Goal: Transaction & Acquisition: Purchase product/service

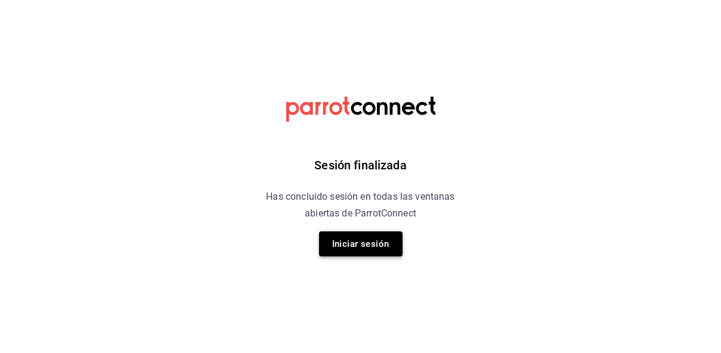
click at [386, 247] on button "Iniciar sesión" at bounding box center [361, 244] width 84 height 25
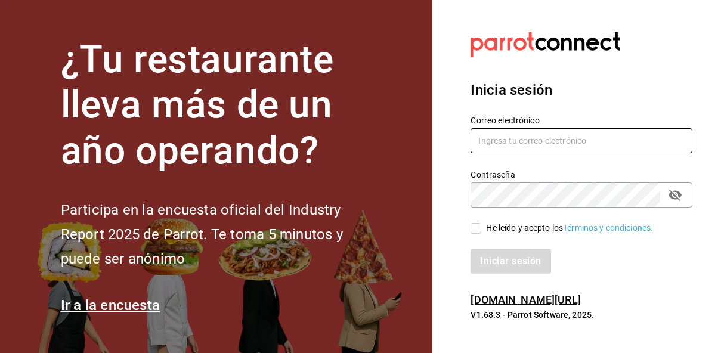
click at [506, 146] on input "text" at bounding box center [582, 140] width 222 height 25
type input "[EMAIL_ADDRESS][DOMAIN_NAME]"
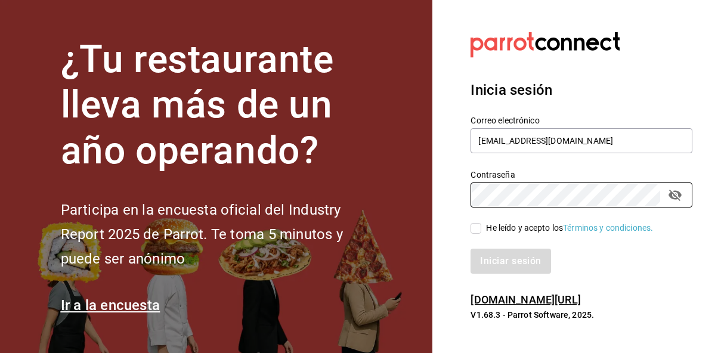
click at [482, 225] on span "He leído y acepto los Términos y condiciones." at bounding box center [568, 228] width 172 height 13
click at [482, 225] on input "He leído y acepto los Términos y condiciones." at bounding box center [476, 228] width 11 height 11
checkbox input "true"
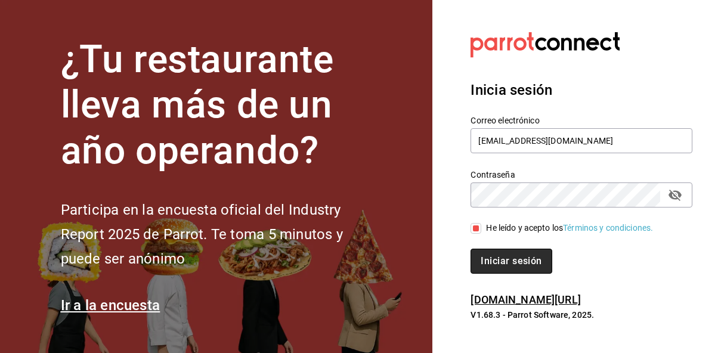
click at [489, 261] on button "Iniciar sesión" at bounding box center [511, 261] width 81 height 25
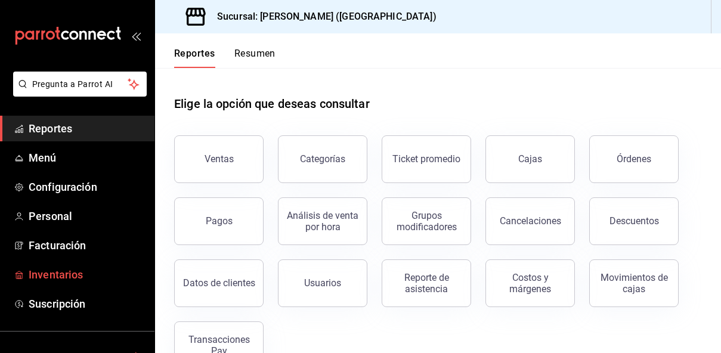
click at [73, 279] on span "Inventarios" at bounding box center [87, 275] width 116 height 16
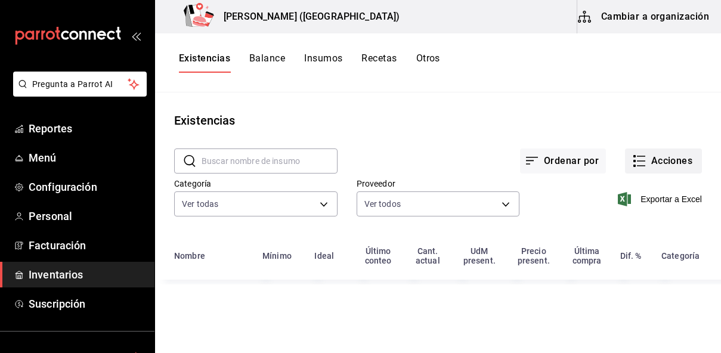
click at [640, 164] on icon "button" at bounding box center [640, 161] width 14 height 14
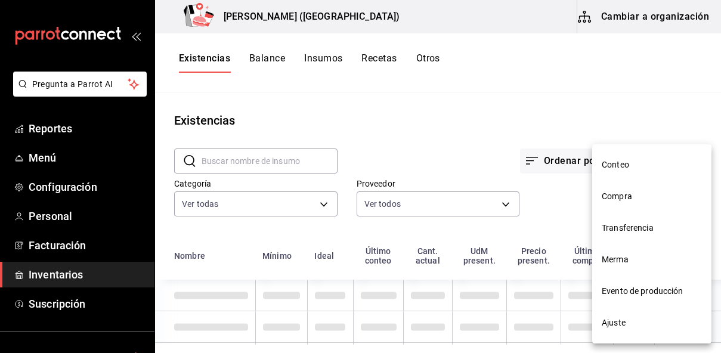
click at [627, 197] on span "Compra" at bounding box center [652, 196] width 100 height 13
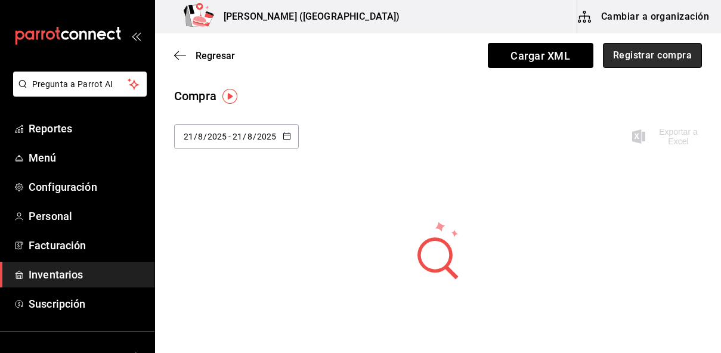
click at [654, 56] on button "Registrar compra" at bounding box center [652, 55] width 99 height 25
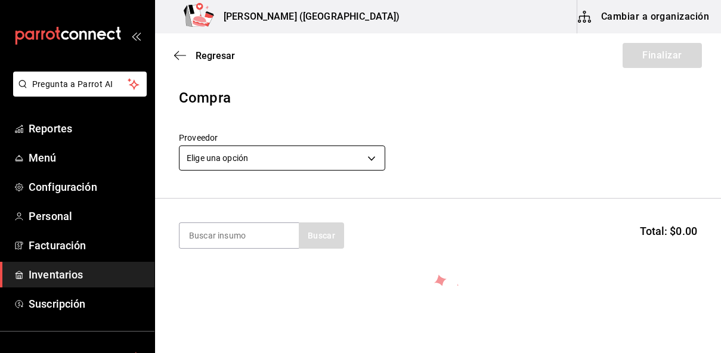
click at [268, 153] on body "Pregunta a Parrot AI Reportes Menú Configuración Personal Facturación Inventari…" at bounding box center [360, 143] width 721 height 286
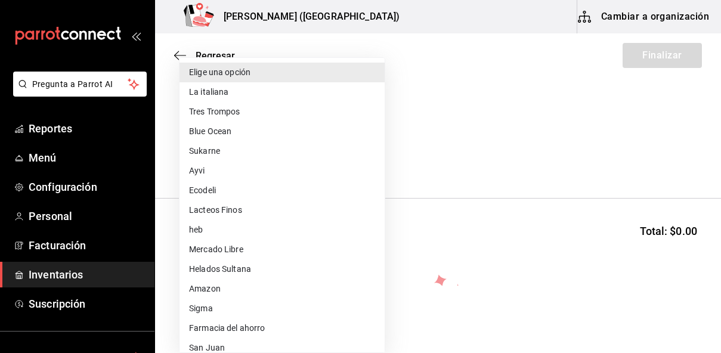
scroll to position [463, 0]
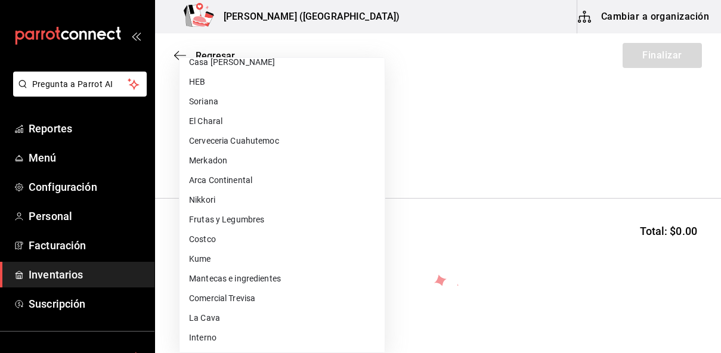
click at [231, 217] on li "Frutas y Legumbres" at bounding box center [282, 220] width 205 height 20
type input "84d68576-4e3a-44e0-bfcf-210a6f36c3a4"
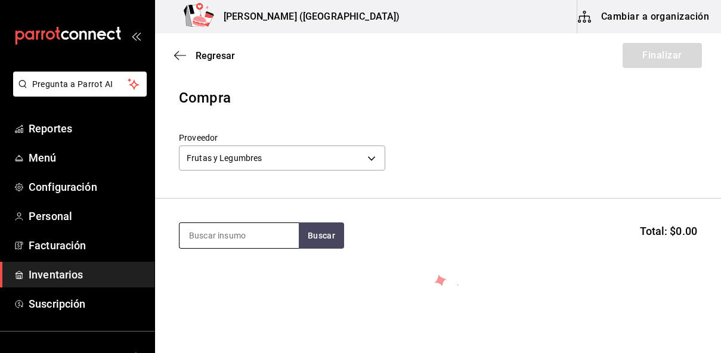
click at [226, 232] on input at bounding box center [239, 235] width 119 height 25
type input "aguacate"
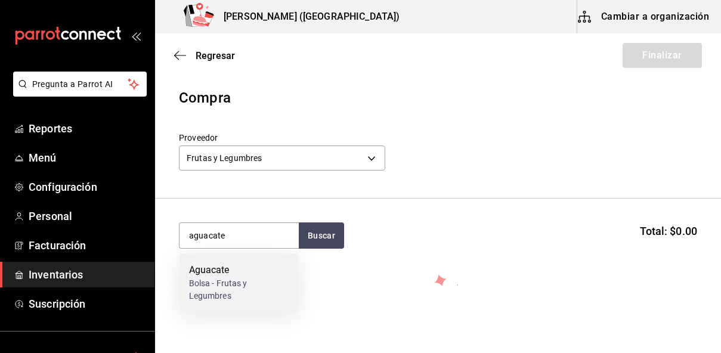
click at [207, 288] on div "Bolsa - Frutas y Legumbres" at bounding box center [239, 289] width 100 height 25
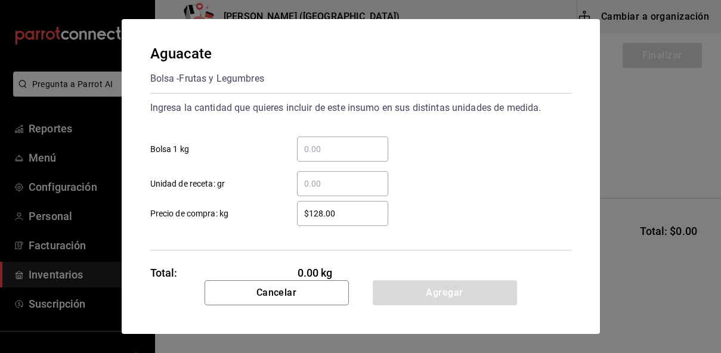
click at [328, 145] on input "​ Bolsa 1 kg" at bounding box center [342, 149] width 91 height 14
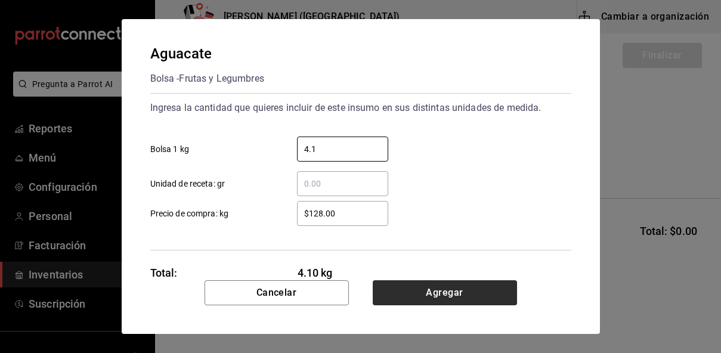
type input "4.1"
click at [427, 291] on button "Agregar" at bounding box center [445, 292] width 144 height 25
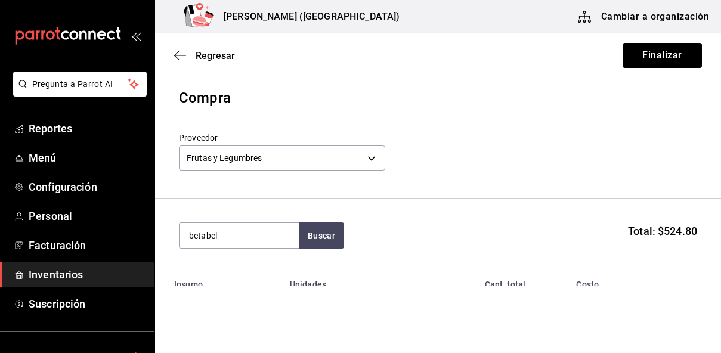
type input "betabel"
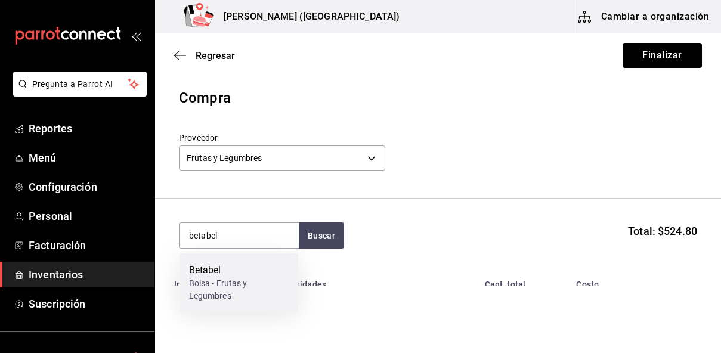
click at [254, 279] on div "Bolsa - Frutas y Legumbres" at bounding box center [239, 289] width 100 height 25
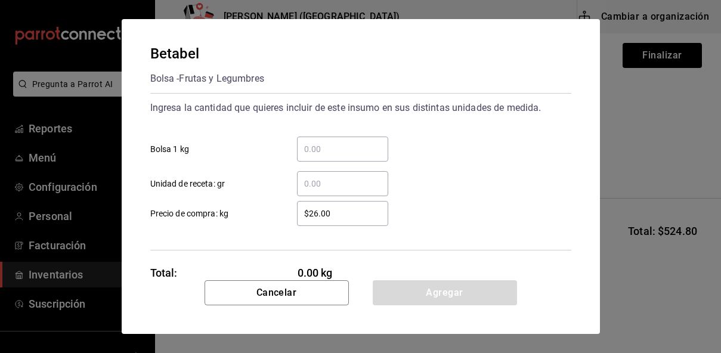
click at [351, 155] on input "​ Bolsa 1 kg" at bounding box center [342, 149] width 91 height 14
click at [308, 183] on input "​ Unidad de receta: gr" at bounding box center [342, 184] width 91 height 14
type input "4"
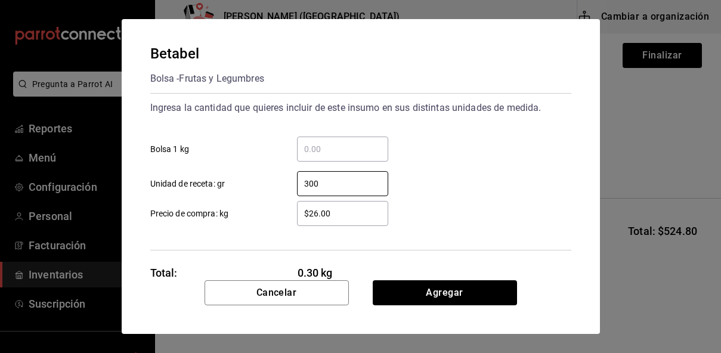
type input "300"
click at [319, 217] on input "$26.00" at bounding box center [342, 213] width 91 height 14
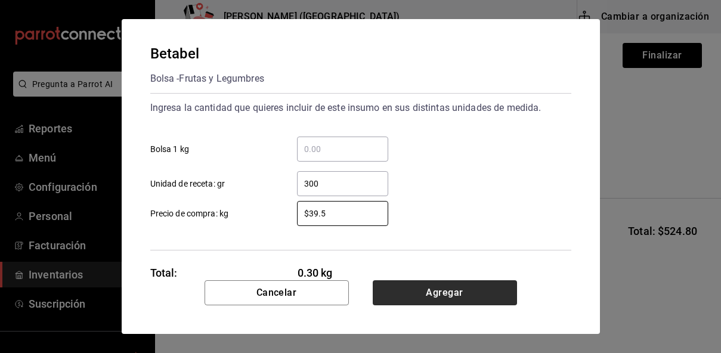
type input "$39.5"
click at [406, 298] on button "Agregar" at bounding box center [445, 292] width 144 height 25
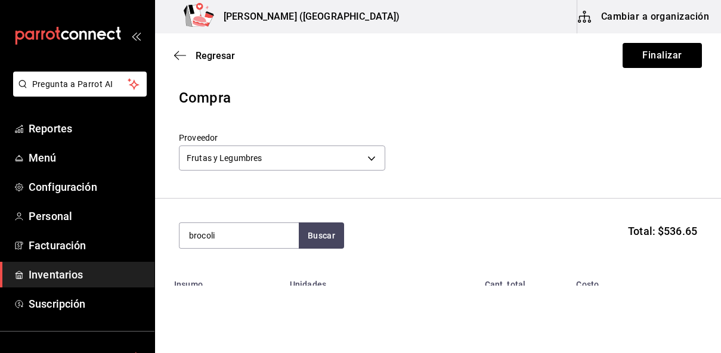
type input "brocoli"
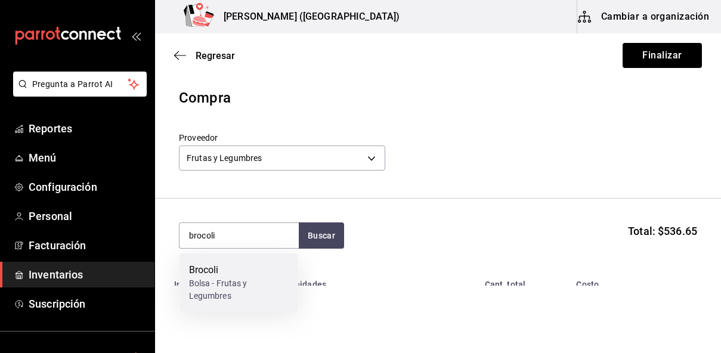
click at [251, 280] on div "Bolsa - Frutas y Legumbres" at bounding box center [239, 289] width 100 height 25
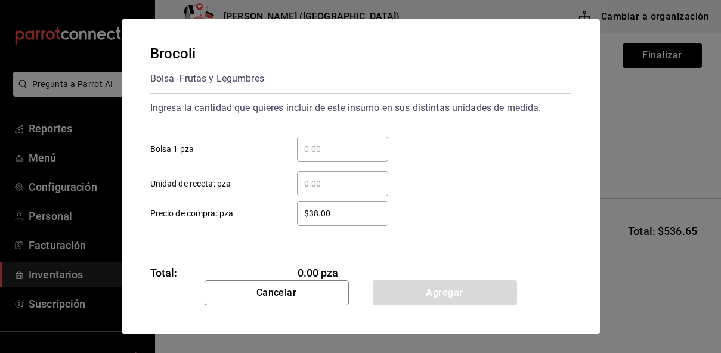
click at [325, 161] on div "​" at bounding box center [342, 149] width 91 height 25
click at [325, 156] on input "​ Bolsa 1 pza" at bounding box center [342, 149] width 91 height 14
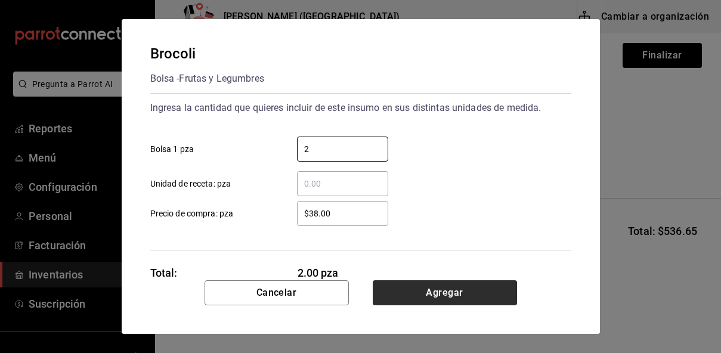
type input "2"
click at [472, 289] on button "Agregar" at bounding box center [445, 292] width 144 height 25
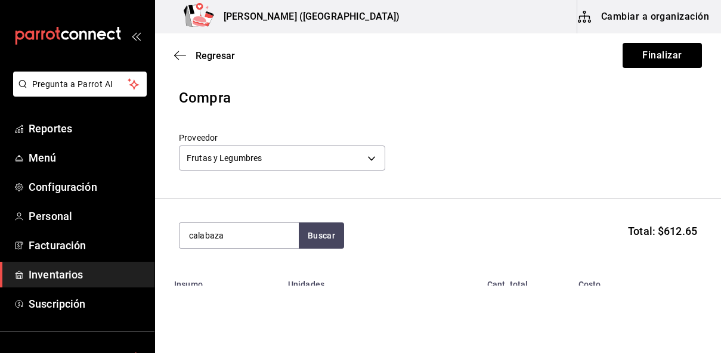
type input "calabaza"
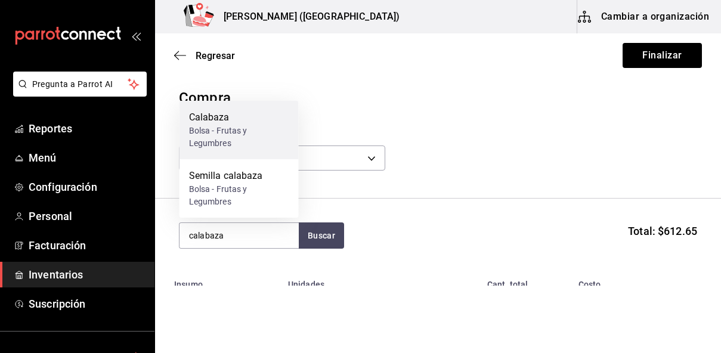
click at [233, 129] on div "Bolsa - Frutas y Legumbres" at bounding box center [239, 137] width 100 height 25
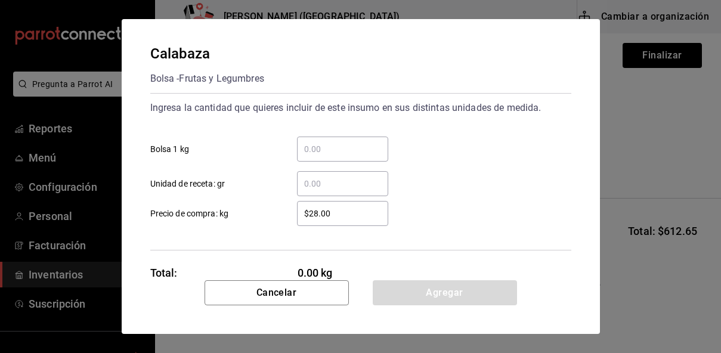
click at [328, 192] on div "​" at bounding box center [342, 183] width 91 height 25
click at [328, 191] on input "​ Unidad de receta: gr" at bounding box center [342, 184] width 91 height 14
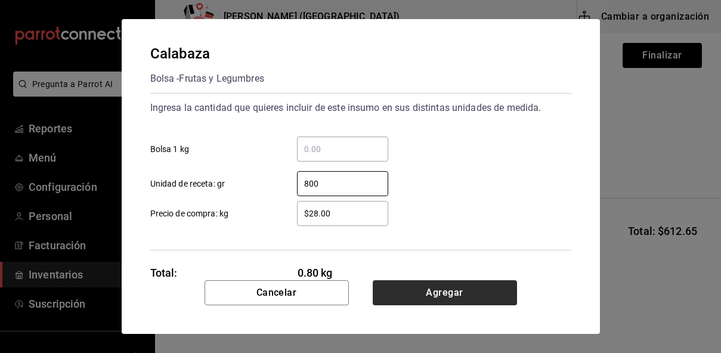
type input "800"
click at [387, 283] on button "Agregar" at bounding box center [445, 292] width 144 height 25
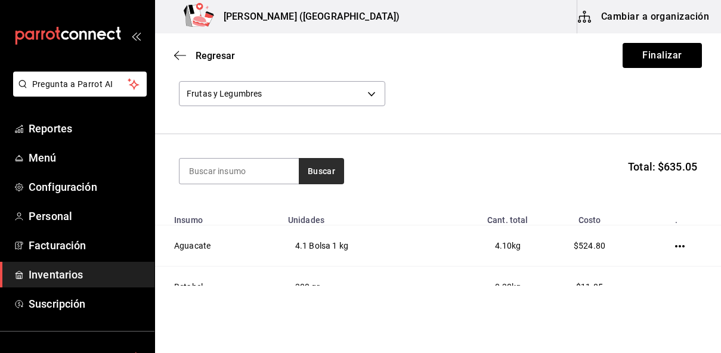
scroll to position [63, 0]
type input "cambray"
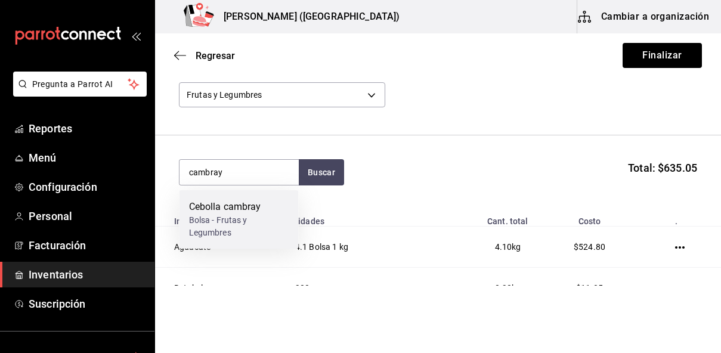
click at [241, 217] on div "Bolsa - Frutas y Legumbres" at bounding box center [239, 226] width 100 height 25
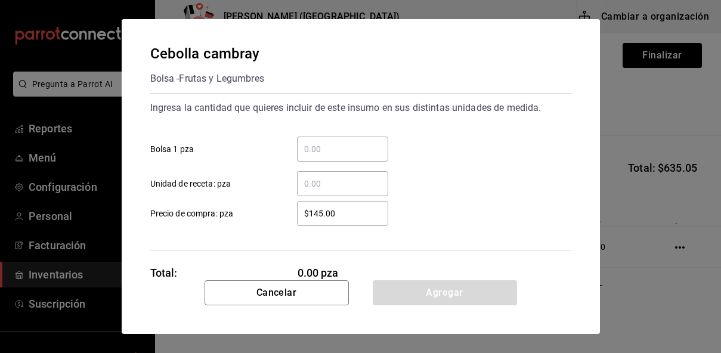
click at [343, 187] on input "​ Unidad de receta: pza" at bounding box center [342, 184] width 91 height 14
click at [334, 150] on input "​ Bolsa 1 pza" at bounding box center [342, 149] width 91 height 14
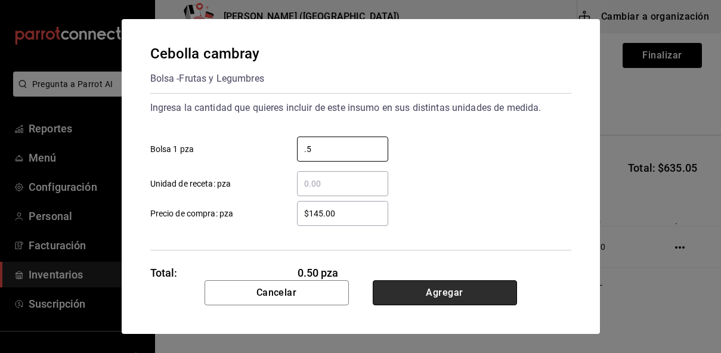
type input "0.5"
click at [407, 290] on button "Agregar" at bounding box center [445, 292] width 144 height 25
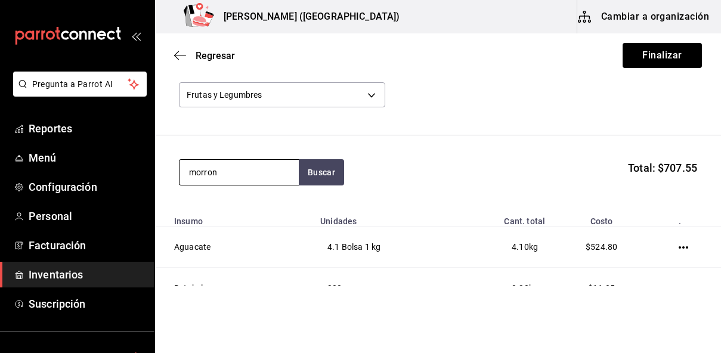
type input "morron"
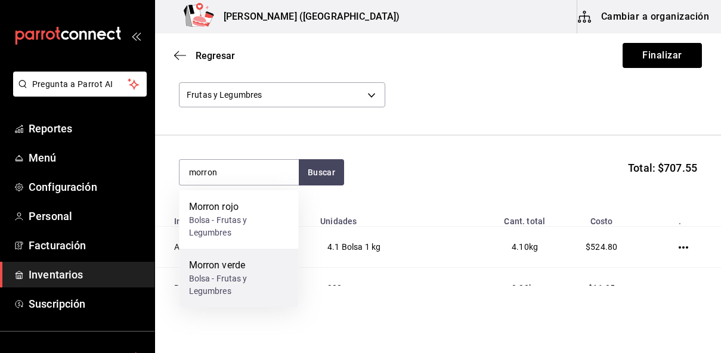
click at [233, 292] on div "Bolsa - Frutas y Legumbres" at bounding box center [239, 285] width 100 height 25
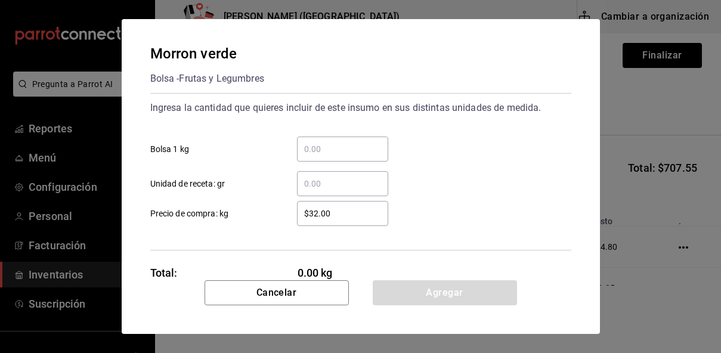
click at [332, 188] on input "​ Unidad de receta: gr" at bounding box center [342, 184] width 91 height 14
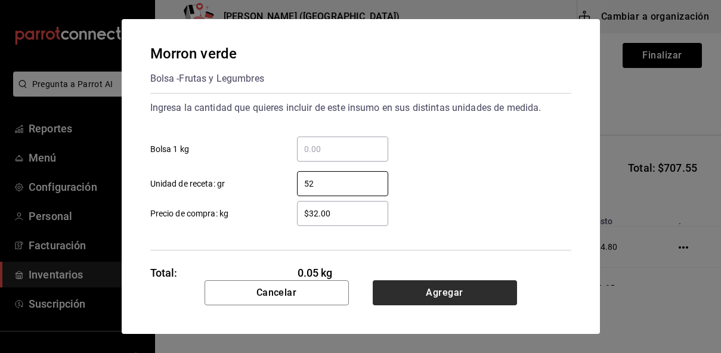
type input "52"
click at [412, 291] on button "Agregar" at bounding box center [445, 292] width 144 height 25
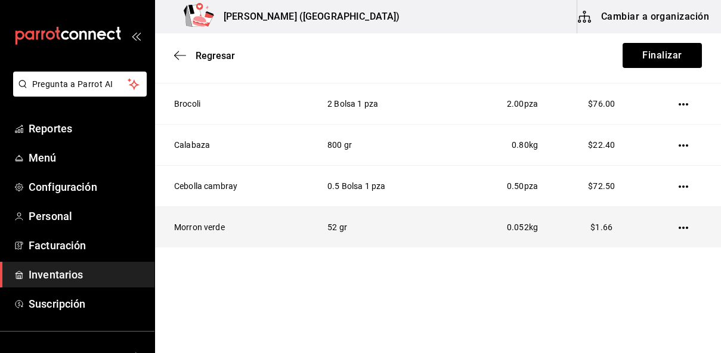
scroll to position [0, 0]
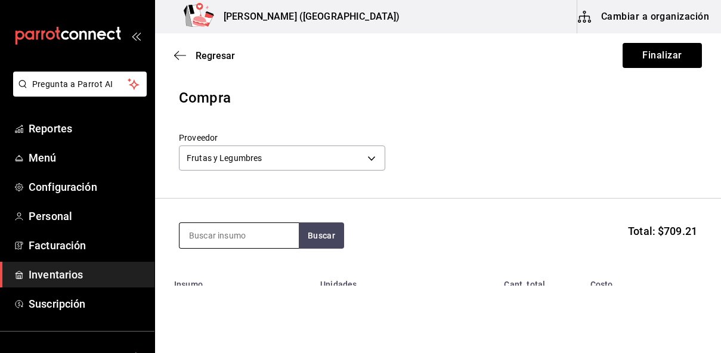
click at [214, 237] on input at bounding box center [239, 235] width 119 height 25
type input "serrano"
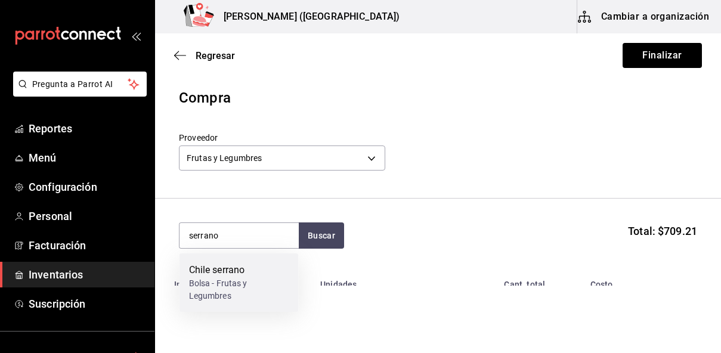
click at [211, 290] on div "Bolsa - Frutas y Legumbres" at bounding box center [239, 289] width 100 height 25
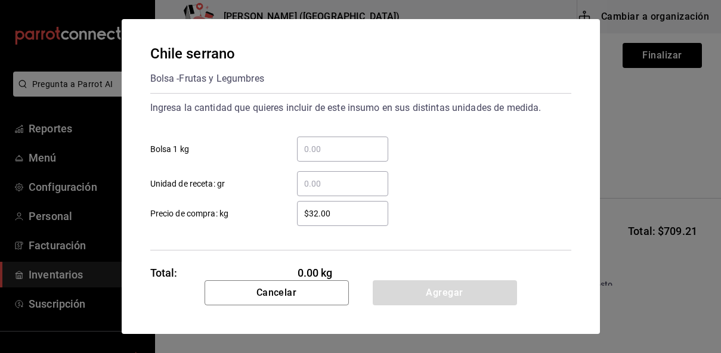
click at [344, 180] on input "​ Unidad de receta: gr" at bounding box center [342, 184] width 91 height 14
click at [343, 150] on input "​ Bolsa 1 kg" at bounding box center [342, 149] width 91 height 14
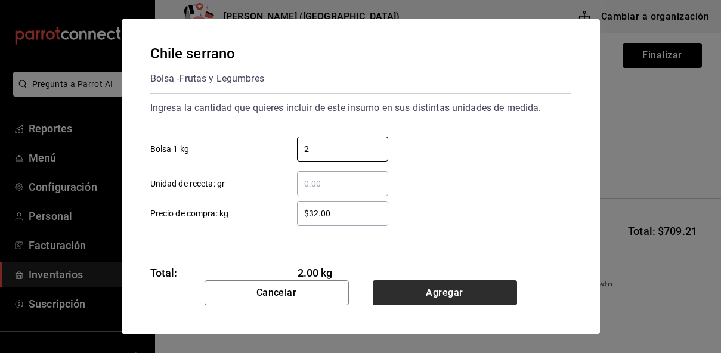
type input "2"
click at [455, 292] on button "Agregar" at bounding box center [445, 292] width 144 height 25
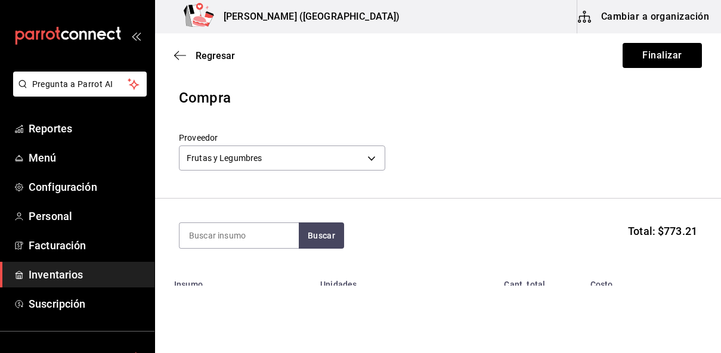
scroll to position [330, 0]
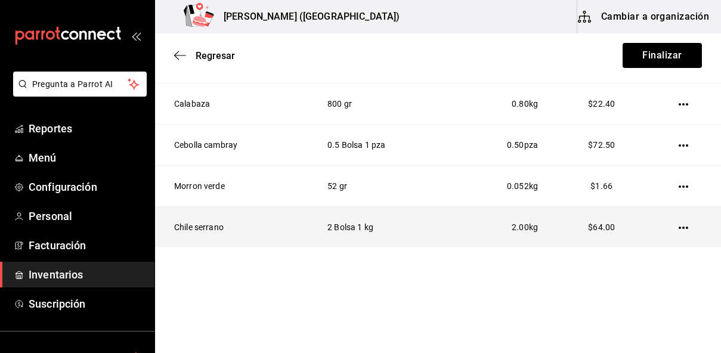
click at [684, 229] on icon "button" at bounding box center [684, 228] width 10 height 2
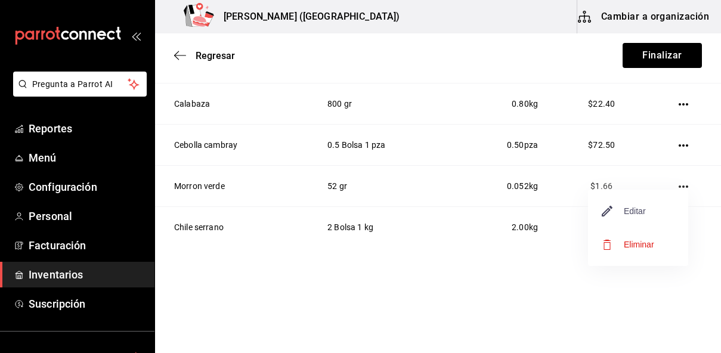
click at [630, 205] on span "Editar" at bounding box center [625, 211] width 44 height 14
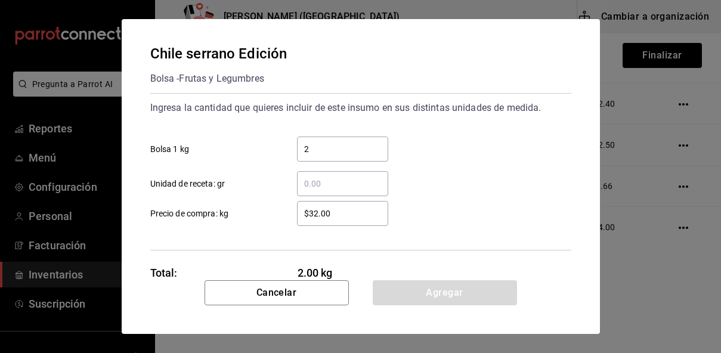
click at [328, 220] on input "$32.00" at bounding box center [342, 213] width 91 height 14
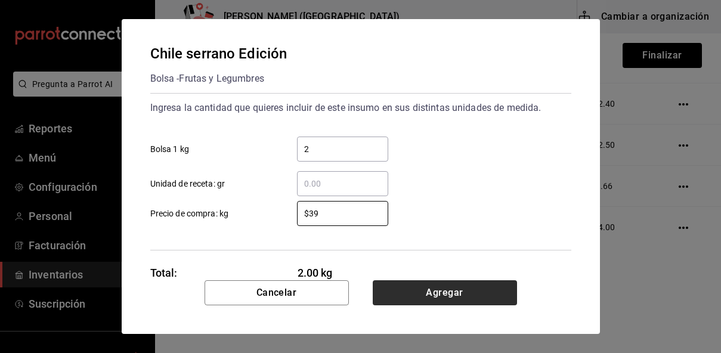
type input "$39"
click at [411, 288] on button "Agregar" at bounding box center [445, 292] width 144 height 25
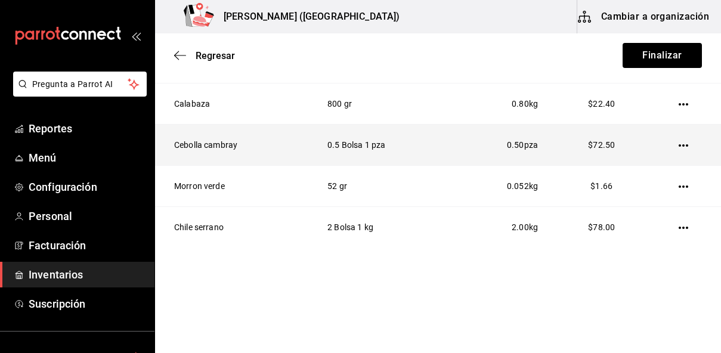
scroll to position [0, 0]
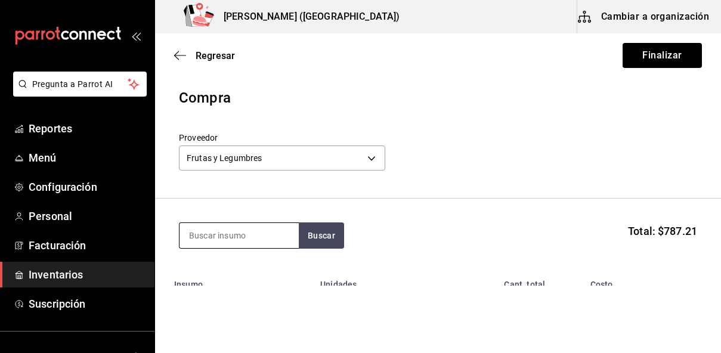
click at [244, 236] on input at bounding box center [239, 235] width 119 height 25
type input "cilantro"
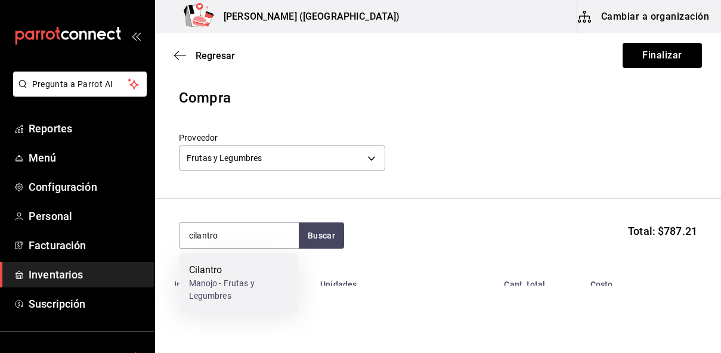
click at [251, 272] on div "Cilantro" at bounding box center [239, 270] width 100 height 14
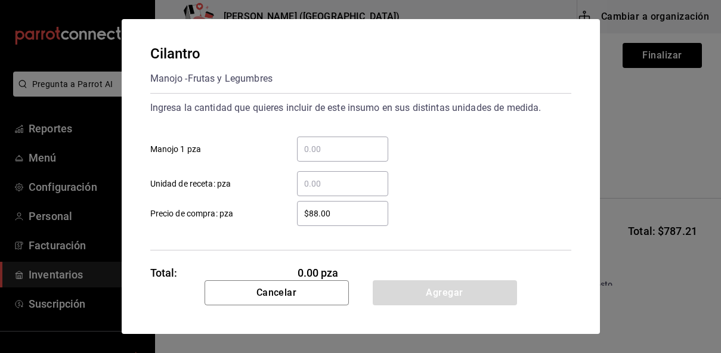
click at [324, 147] on input "​ Manojo 1 pza" at bounding box center [342, 149] width 91 height 14
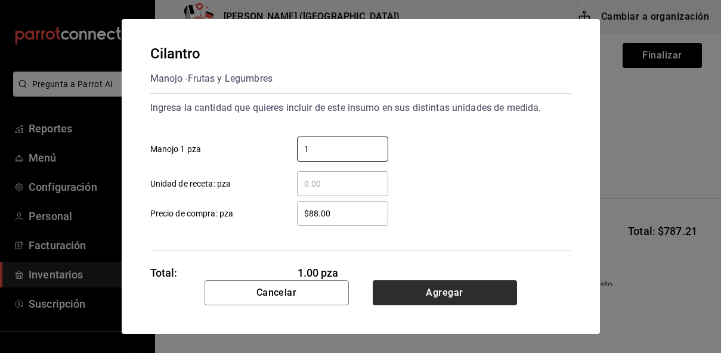
type input "1"
click at [435, 294] on button "Agregar" at bounding box center [445, 292] width 144 height 25
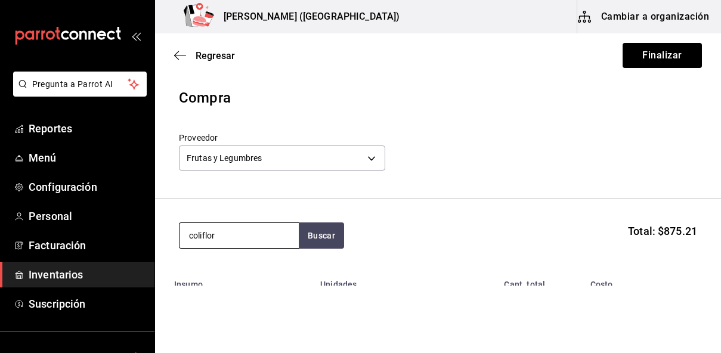
type input "coliflor"
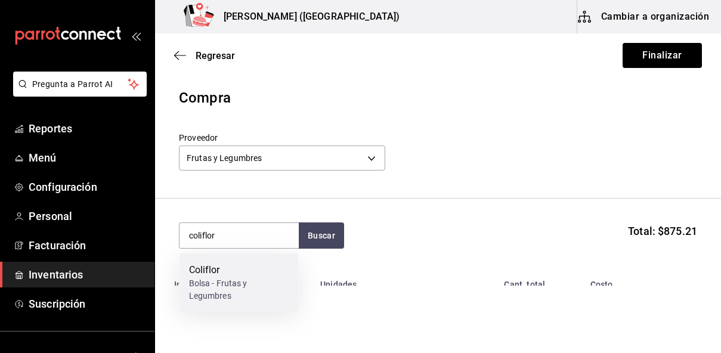
click at [254, 294] on div "Bolsa - Frutas y Legumbres" at bounding box center [239, 289] width 100 height 25
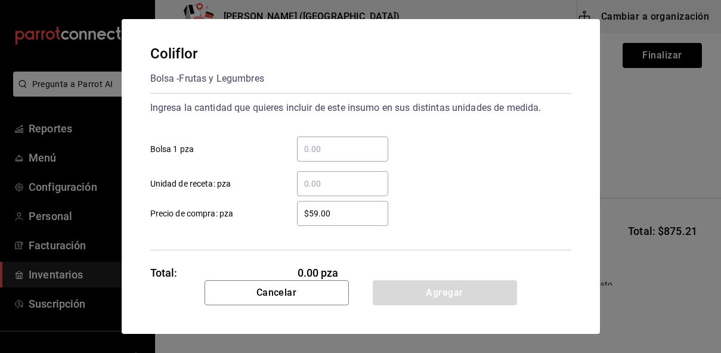
click at [340, 149] on input "​ Bolsa 1 pza" at bounding box center [342, 149] width 91 height 14
type input "1"
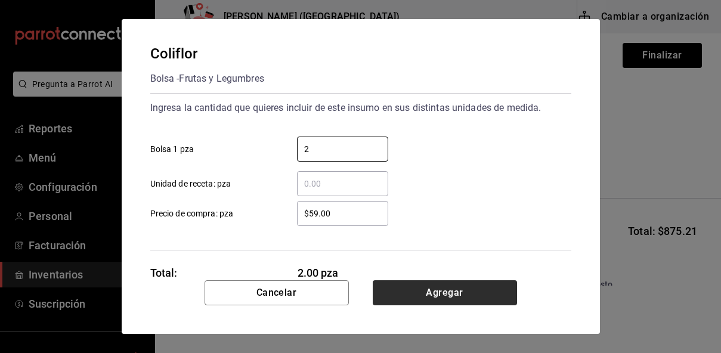
type input "2"
click at [440, 291] on button "Agregar" at bounding box center [445, 292] width 144 height 25
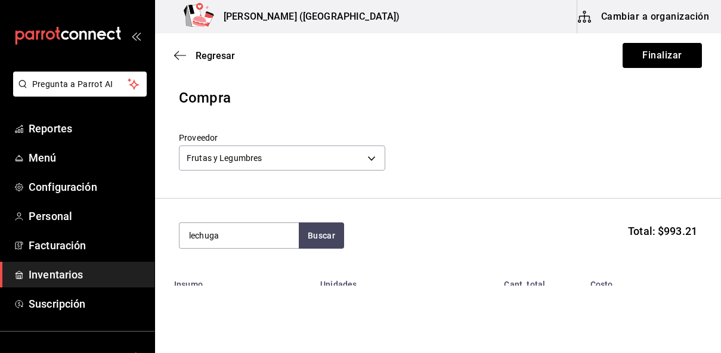
type input "lechuga"
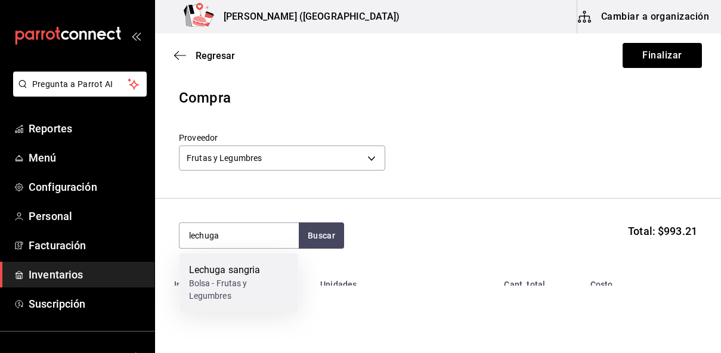
click at [265, 282] on div "Bolsa - Frutas y Legumbres" at bounding box center [239, 289] width 100 height 25
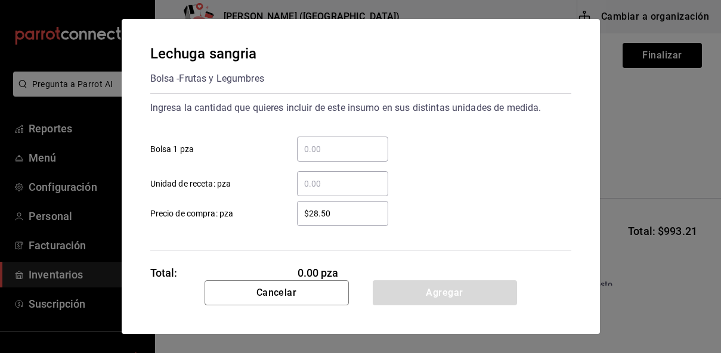
click at [354, 158] on div "​" at bounding box center [342, 149] width 91 height 25
click at [354, 156] on input "​ Bolsa 1 pza" at bounding box center [342, 149] width 91 height 14
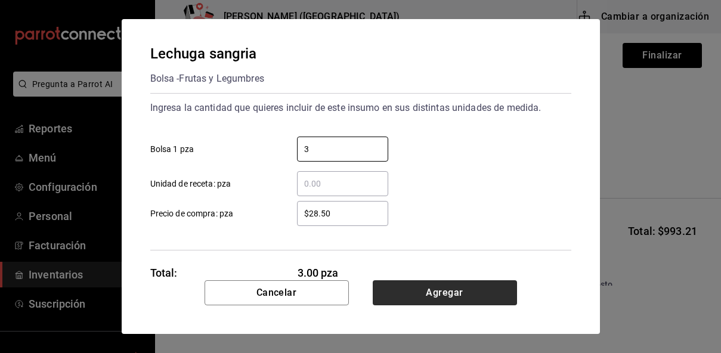
type input "3"
click at [430, 297] on button "Agregar" at bounding box center [445, 292] width 144 height 25
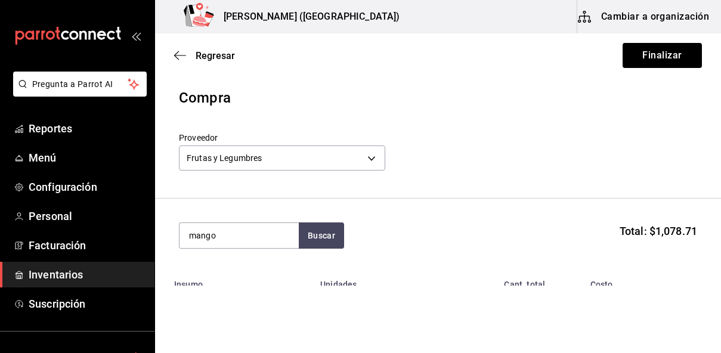
type input "mango"
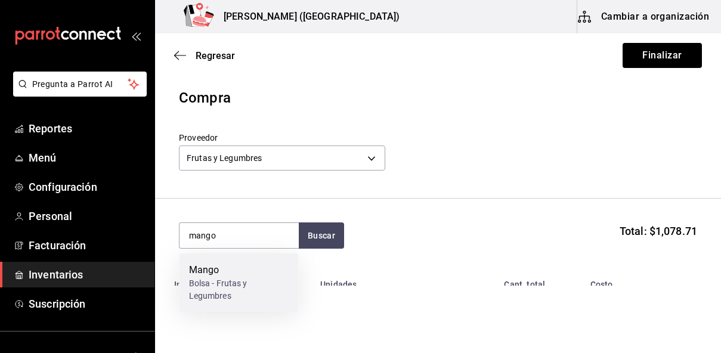
click at [246, 280] on div "Bolsa - Frutas y Legumbres" at bounding box center [239, 289] width 100 height 25
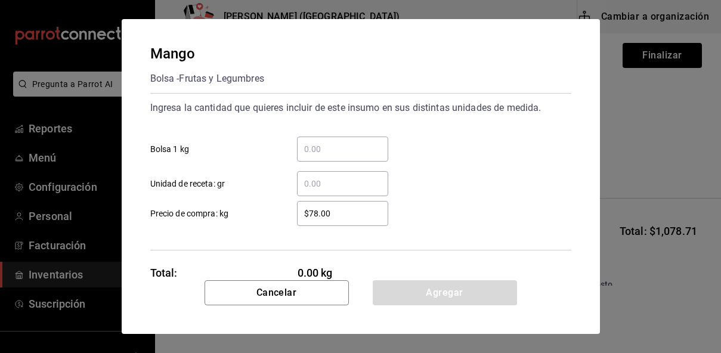
click at [325, 184] on input "​ Unidad de receta: gr" at bounding box center [342, 184] width 91 height 14
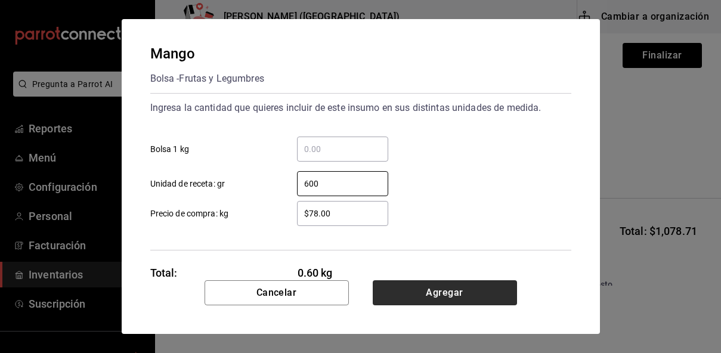
type input "600"
click at [419, 295] on button "Agregar" at bounding box center [445, 292] width 144 height 25
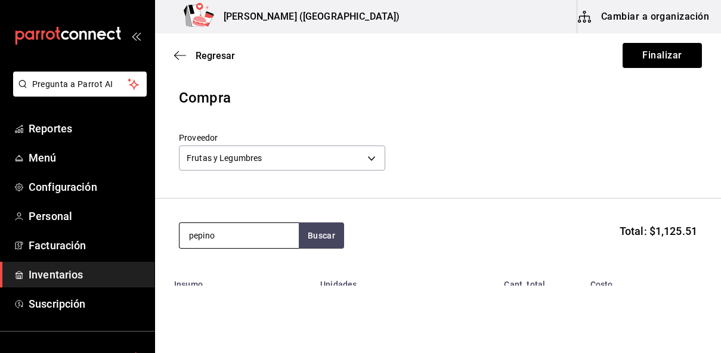
type input "pepino"
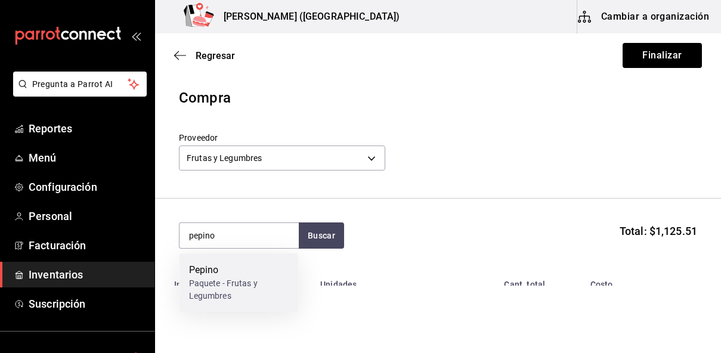
click at [233, 284] on div "Paquete - Frutas y Legumbres" at bounding box center [239, 289] width 100 height 25
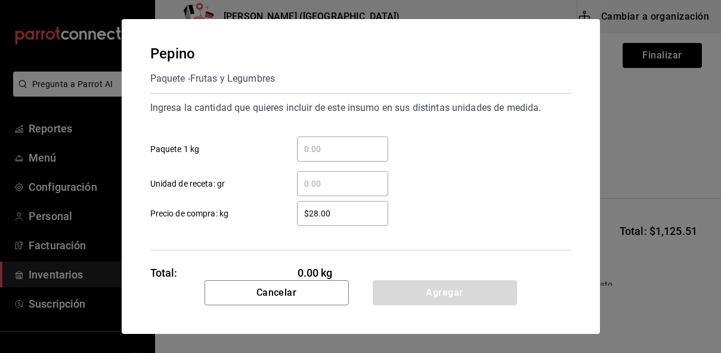
click at [331, 150] on input "​ Paquete 1 kg" at bounding box center [342, 149] width 91 height 14
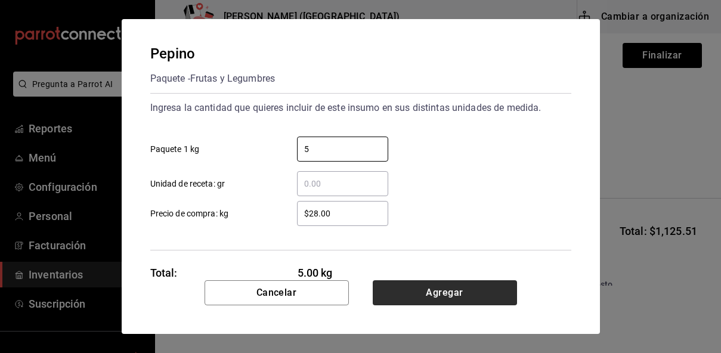
type input "5"
click at [441, 303] on button "Agregar" at bounding box center [445, 292] width 144 height 25
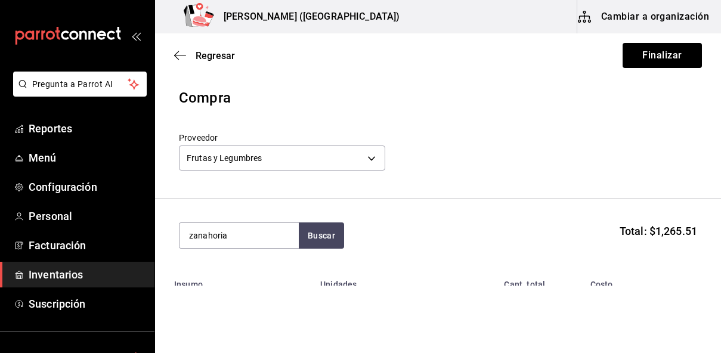
type input "zanahoria"
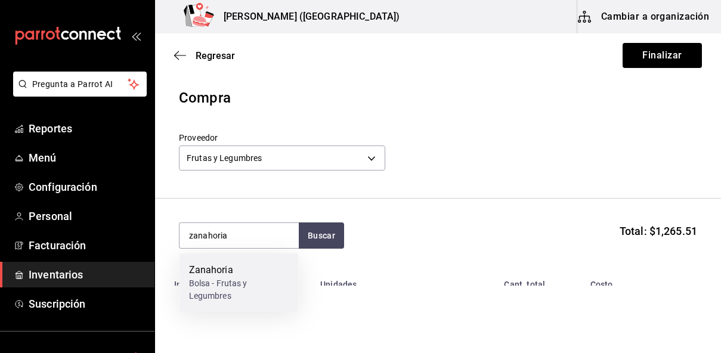
click at [212, 283] on div "Bolsa - Frutas y Legumbres" at bounding box center [239, 289] width 100 height 25
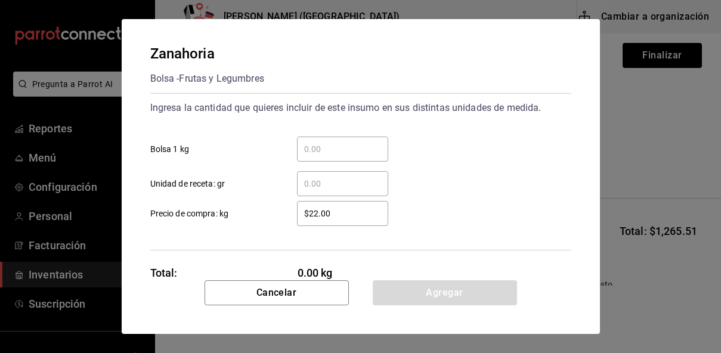
click at [331, 149] on input "​ Bolsa 1 kg" at bounding box center [342, 149] width 91 height 14
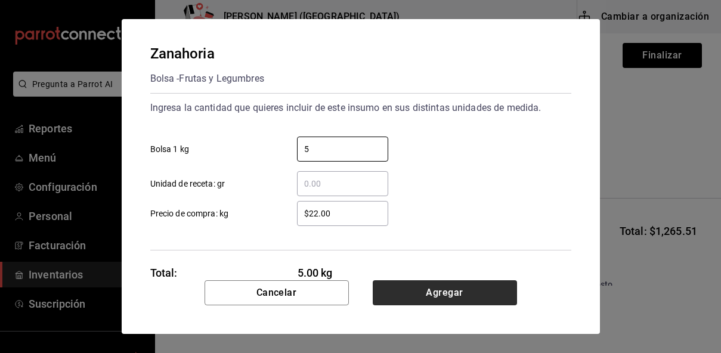
type input "5"
click at [464, 301] on button "Agregar" at bounding box center [445, 292] width 144 height 25
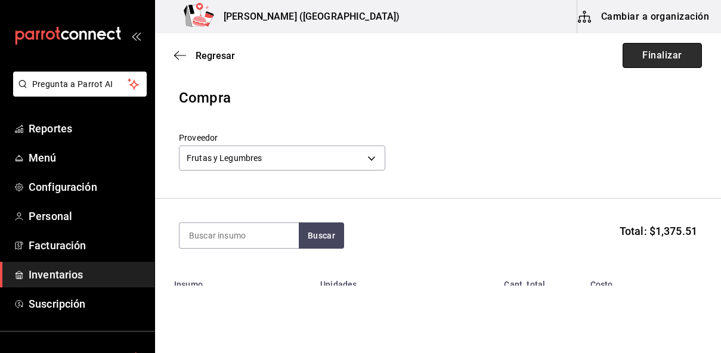
click at [656, 57] on button "Finalizar" at bounding box center [662, 55] width 79 height 25
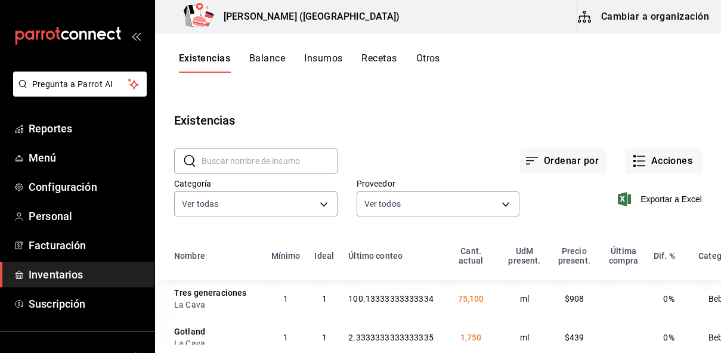
click at [387, 133] on div "Ordenar por Acciones" at bounding box center [520, 151] width 365 height 44
click at [668, 163] on button "Acciones" at bounding box center [663, 161] width 77 height 25
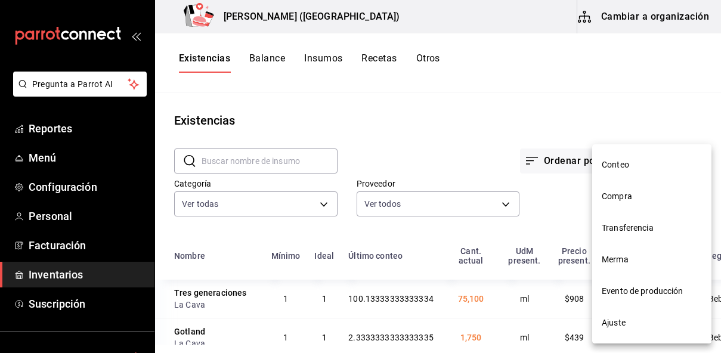
click at [637, 201] on span "Compra" at bounding box center [652, 196] width 100 height 13
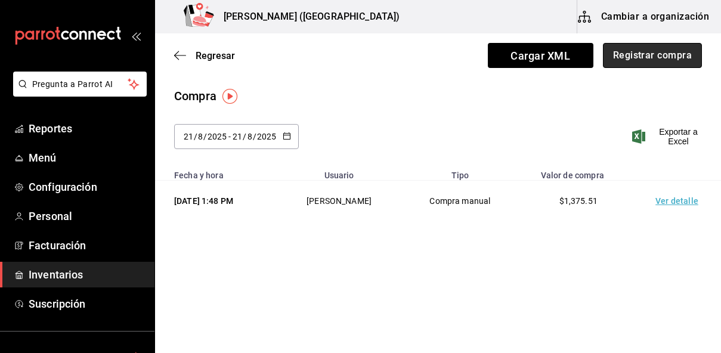
click at [652, 52] on button "Registrar compra" at bounding box center [652, 55] width 99 height 25
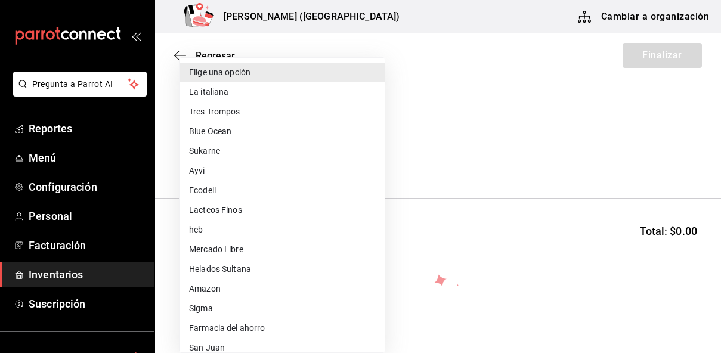
click at [274, 159] on body "Pregunta a Parrot AI Reportes Menú Configuración Personal Facturación Inventari…" at bounding box center [360, 143] width 721 height 286
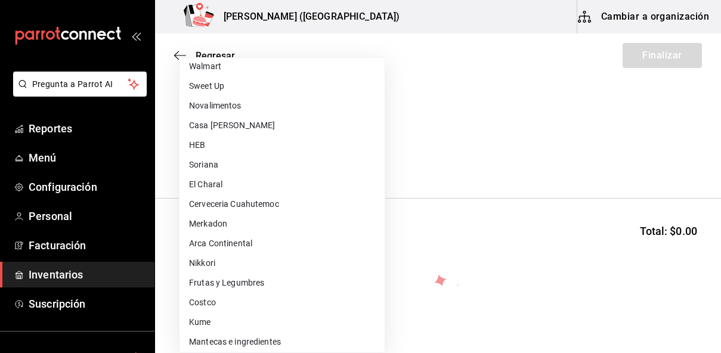
scroll to position [463, 0]
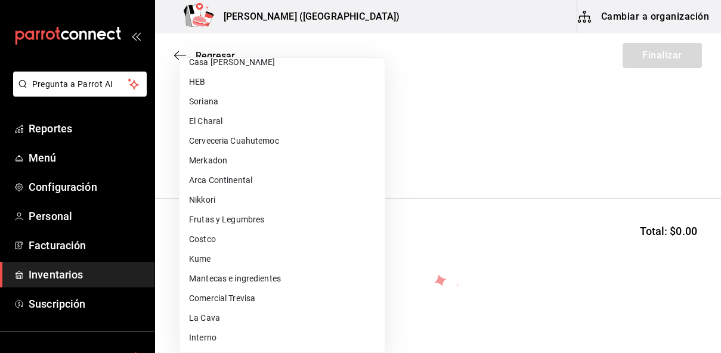
click at [229, 188] on li "Arca Continental" at bounding box center [282, 181] width 205 height 20
type input "e3f625f2-353b-4676-8a5b-dee8e42ca2e1"
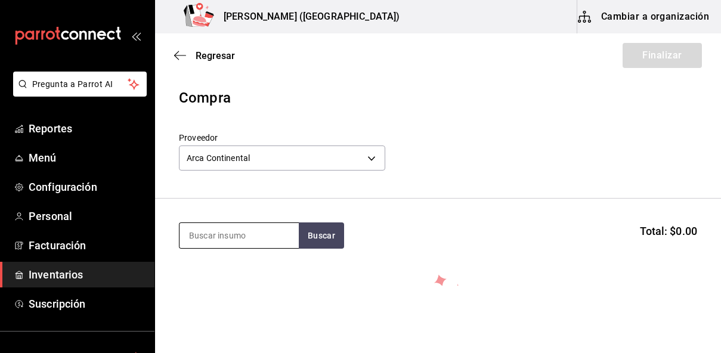
click at [226, 234] on input at bounding box center [239, 235] width 119 height 25
type input "coca"
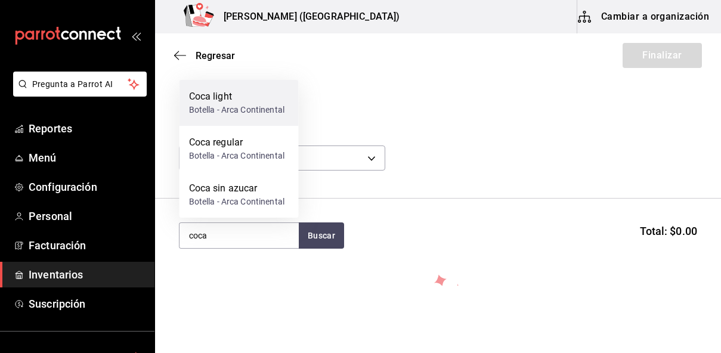
click at [245, 109] on div "Botella - Arca Continental" at bounding box center [236, 110] width 95 height 13
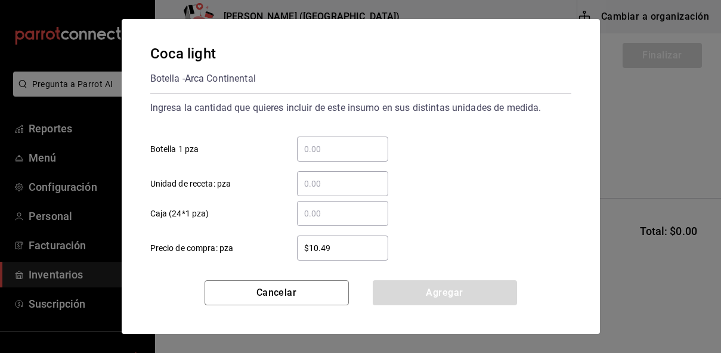
click at [322, 209] on input "​ Caja (24*1 pza)" at bounding box center [342, 213] width 91 height 14
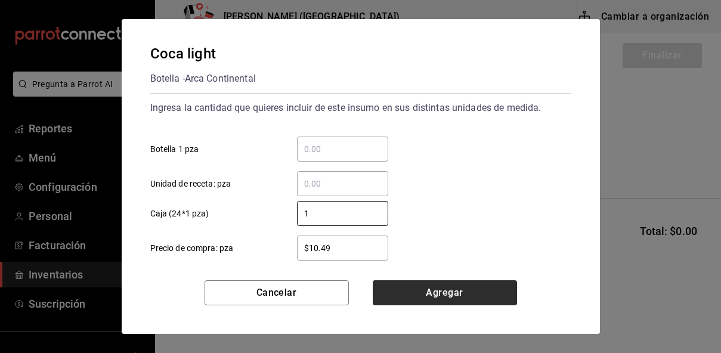
type input "1"
click at [406, 299] on button "Agregar" at bounding box center [445, 292] width 144 height 25
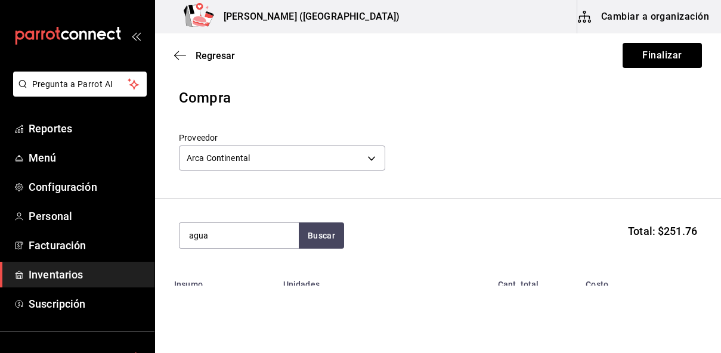
type input "agua"
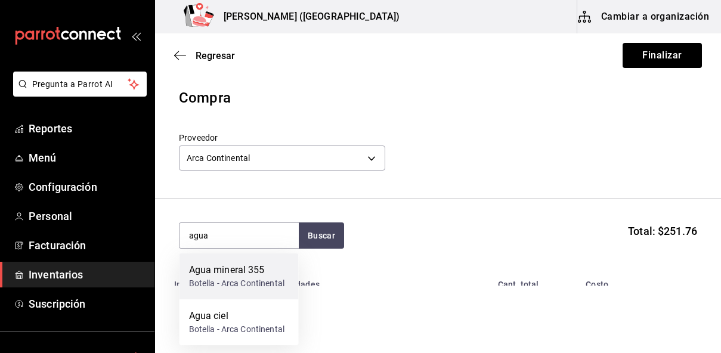
click at [234, 279] on div "Botella - Arca Continental" at bounding box center [236, 283] width 95 height 13
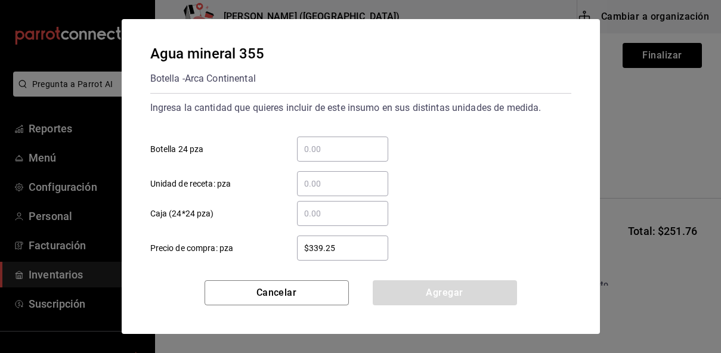
click at [335, 214] on input "​ Caja (24*24 pza)" at bounding box center [342, 213] width 91 height 14
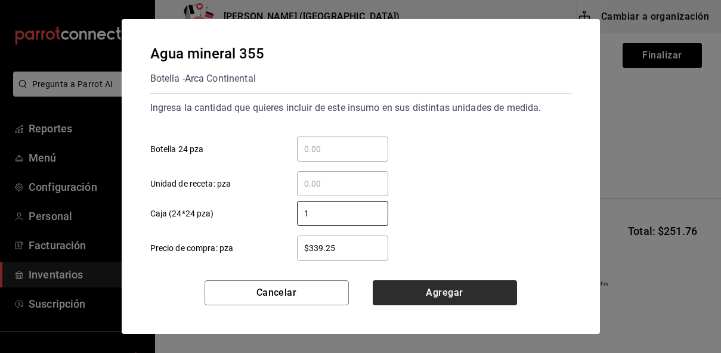
type input "1"
click at [396, 291] on button "Agregar" at bounding box center [445, 292] width 144 height 25
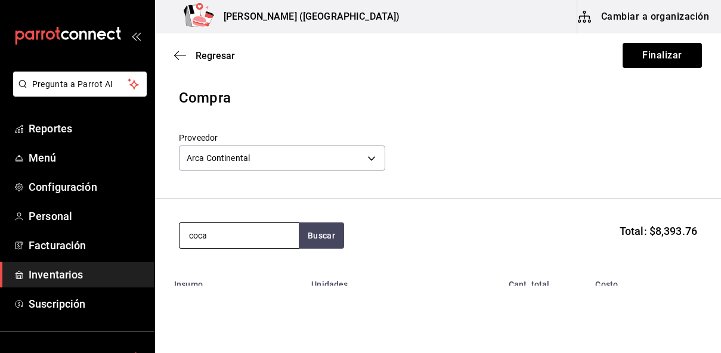
type input "coca"
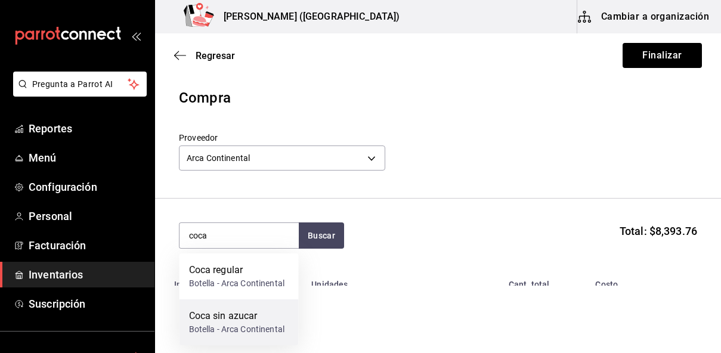
click at [200, 325] on div "Botella - Arca Continental" at bounding box center [236, 329] width 95 height 13
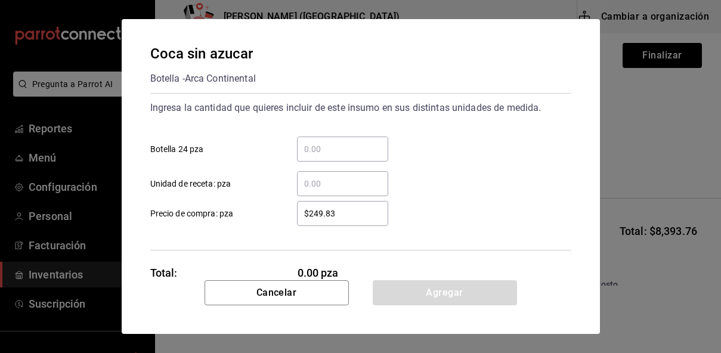
click at [321, 156] on input "​ Botella 24 pza" at bounding box center [342, 149] width 91 height 14
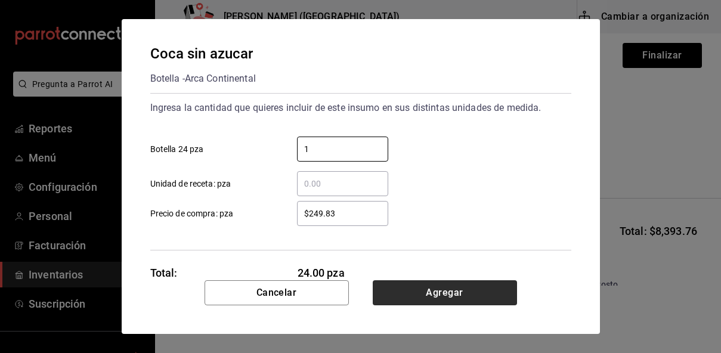
type input "1"
click at [439, 297] on button "Agregar" at bounding box center [445, 292] width 144 height 25
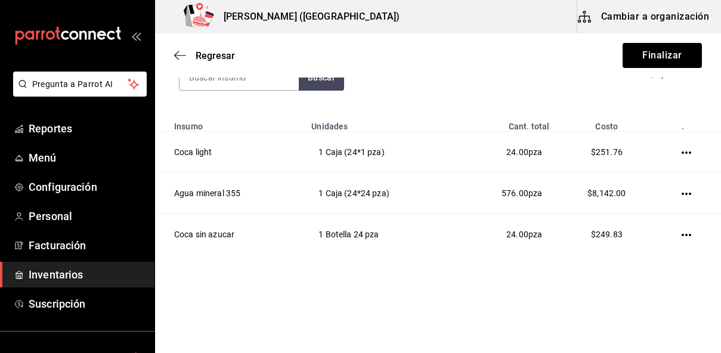
scroll to position [158, 0]
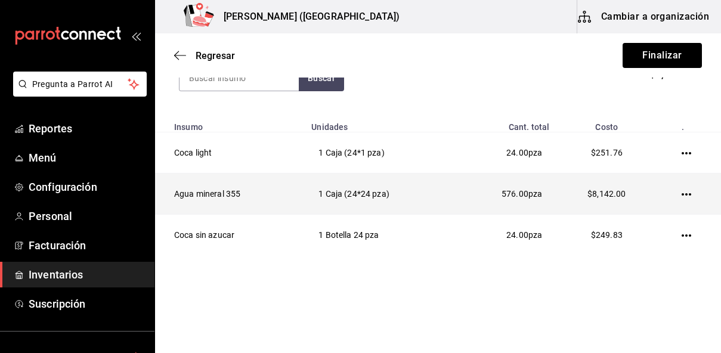
click at [684, 196] on icon "button" at bounding box center [687, 195] width 10 height 10
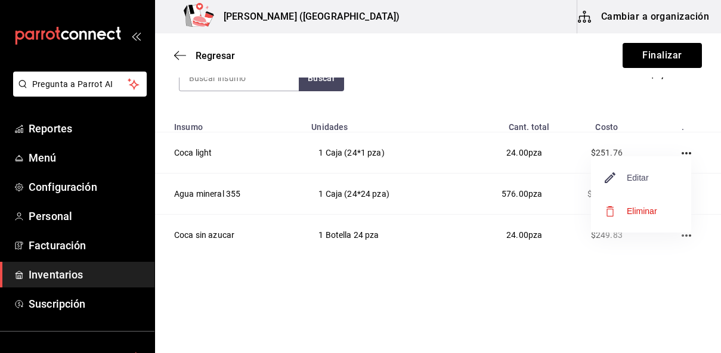
click at [642, 175] on span "Editar" at bounding box center [628, 178] width 44 height 14
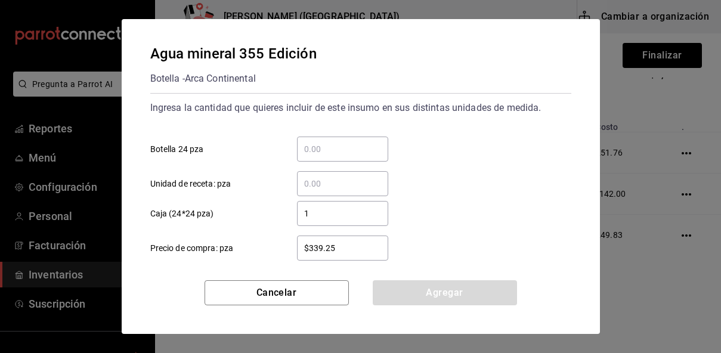
click at [329, 206] on input "1" at bounding box center [342, 213] width 91 height 14
click at [322, 152] on input "​ Botella 24 pza" at bounding box center [342, 149] width 91 height 14
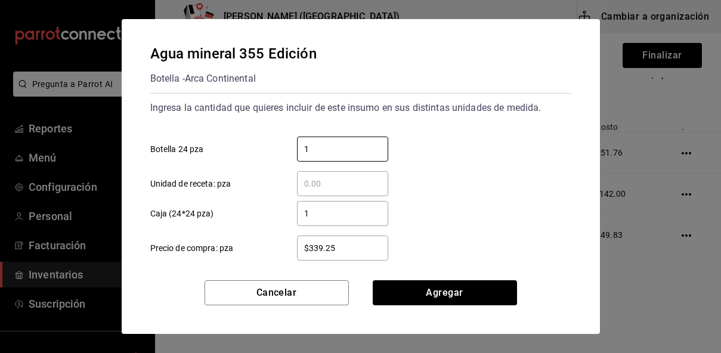
type input "1"
click at [317, 222] on div "1 ​" at bounding box center [342, 213] width 91 height 25
click at [317, 221] on input "1" at bounding box center [342, 213] width 91 height 14
click at [318, 216] on input "1" at bounding box center [342, 213] width 91 height 14
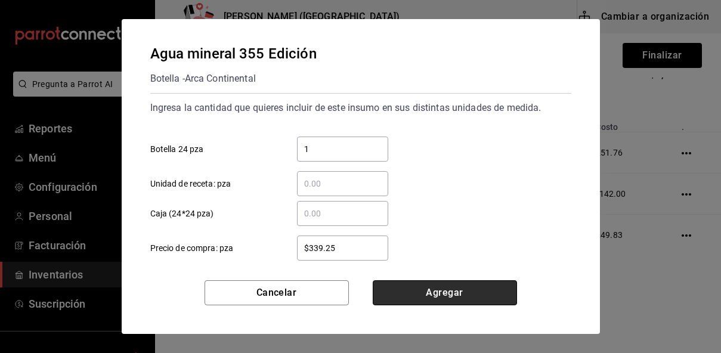
click at [420, 290] on button "Agregar" at bounding box center [445, 292] width 144 height 25
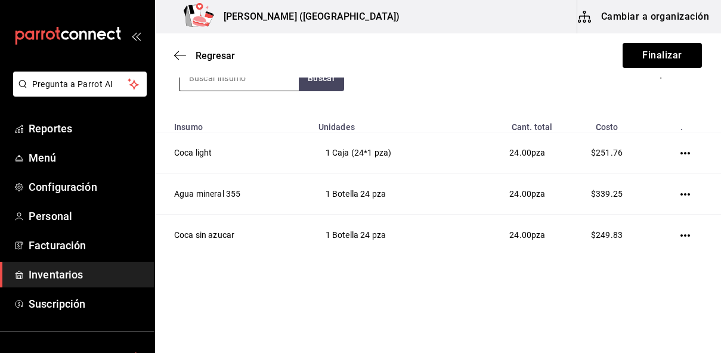
click at [224, 82] on input at bounding box center [239, 78] width 119 height 25
type input "o"
type input "coca"
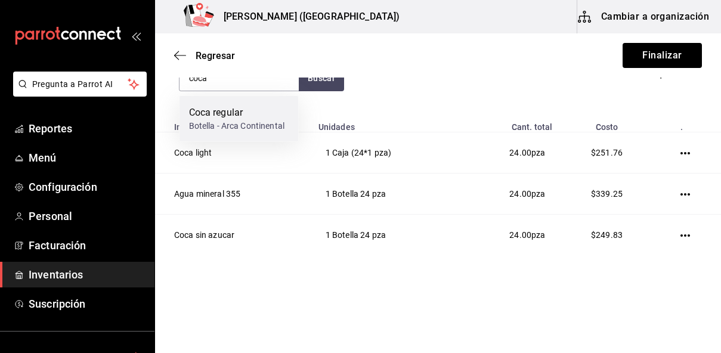
click at [217, 115] on div "Coca regular" at bounding box center [236, 113] width 95 height 14
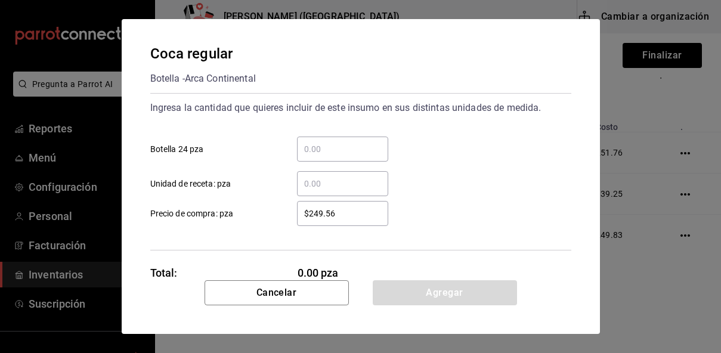
click at [323, 150] on input "​ Botella 24 pza" at bounding box center [342, 149] width 91 height 14
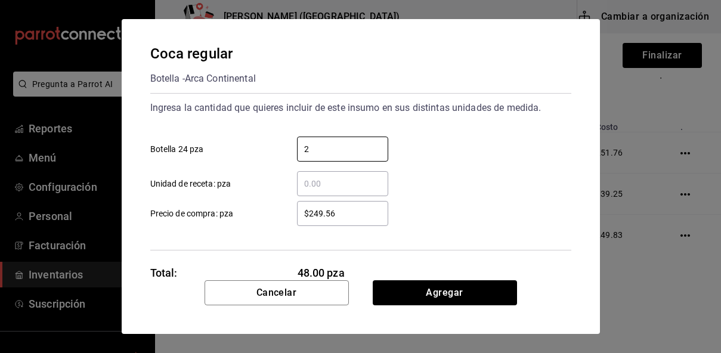
type input "2"
click at [462, 259] on div "Coca regular Botella - Arca Continental Ingresa la cantidad que quieres incluir…" at bounding box center [361, 149] width 479 height 261
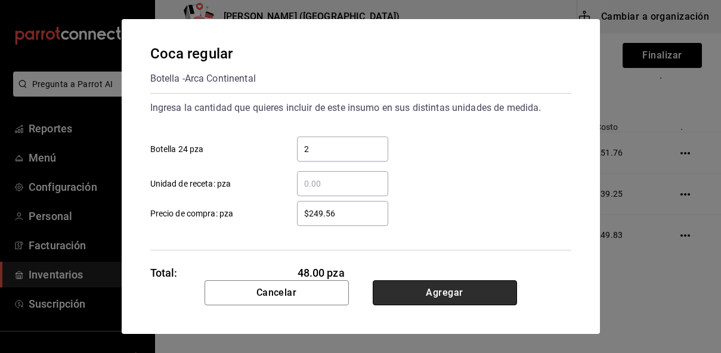
click at [445, 292] on button "Agregar" at bounding box center [445, 292] width 144 height 25
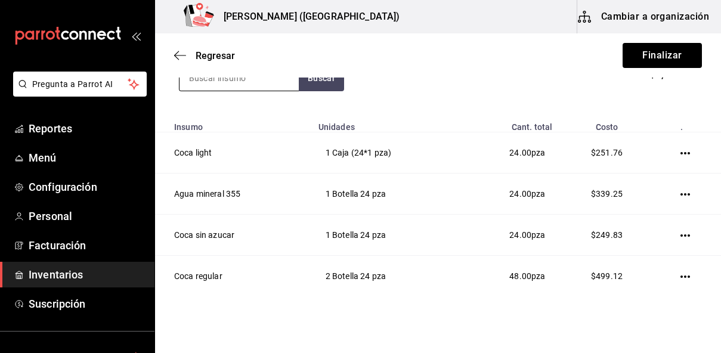
click at [251, 87] on input at bounding box center [239, 78] width 119 height 25
type input "agua"
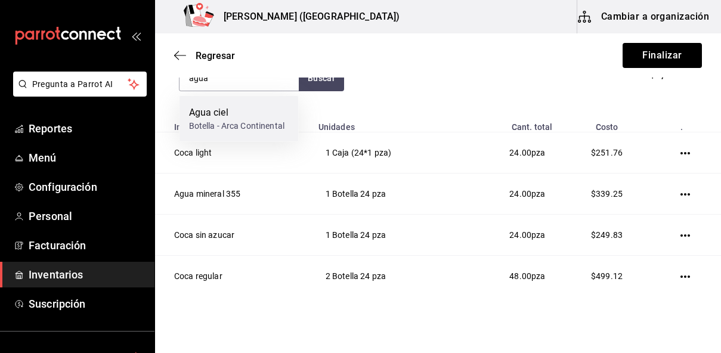
click at [229, 112] on div "Agua ciel" at bounding box center [236, 113] width 95 height 14
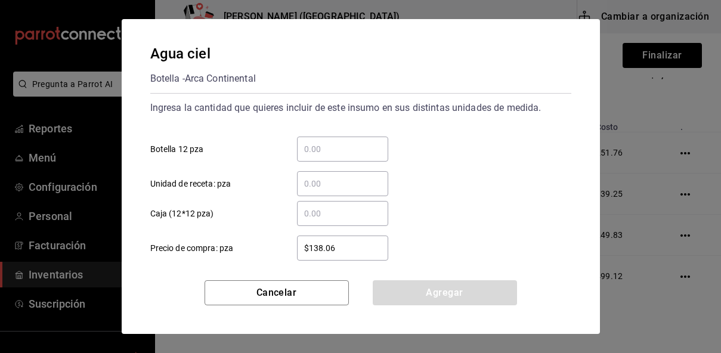
click at [332, 152] on input "​ Botella 12 pza" at bounding box center [342, 149] width 91 height 14
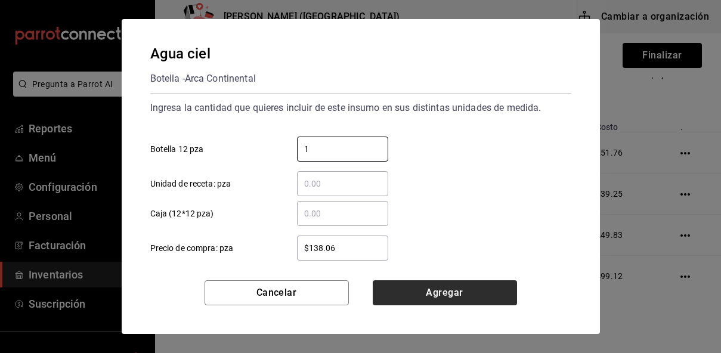
type input "1"
click at [445, 296] on button "Agregar" at bounding box center [445, 292] width 144 height 25
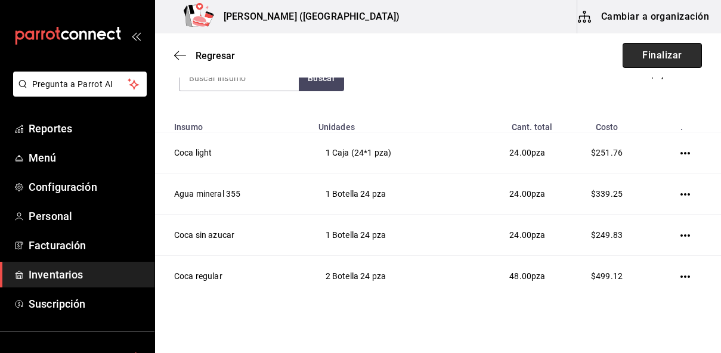
click at [646, 61] on button "Finalizar" at bounding box center [662, 55] width 79 height 25
